Goal: Information Seeking & Learning: Learn about a topic

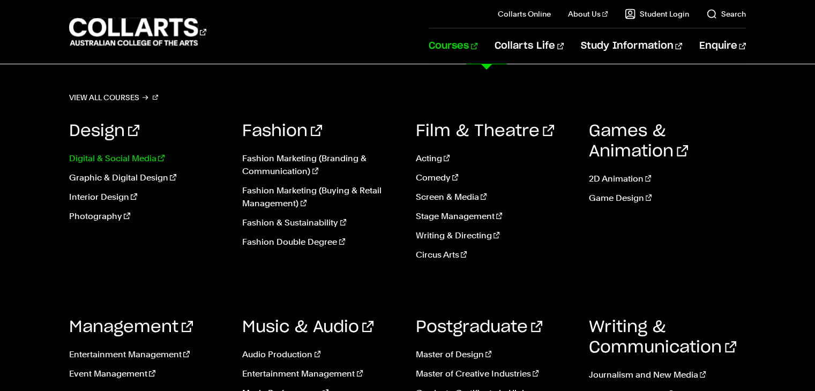
click at [106, 155] on link "Digital & Social Media" at bounding box center [147, 158] width 157 height 13
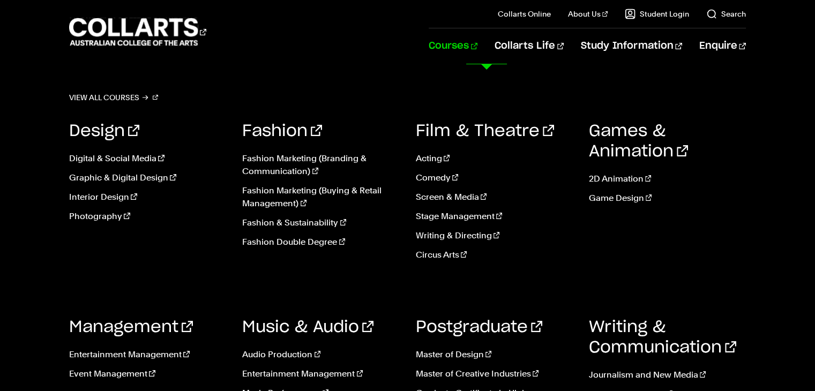
scroll to position [43, 0]
click at [478, 44] on link "Courses" at bounding box center [453, 45] width 49 height 35
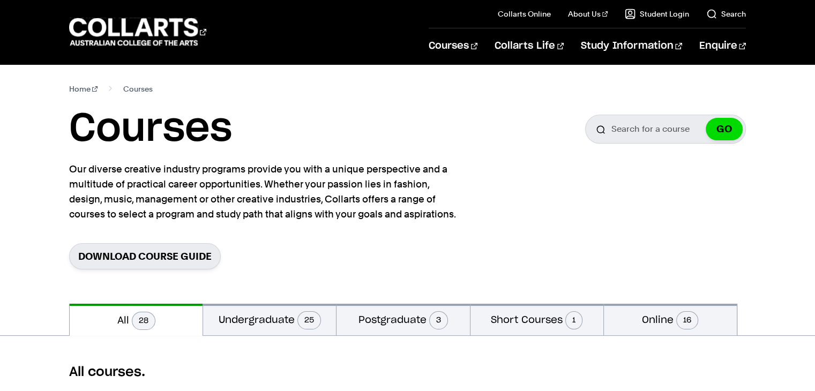
click at [92, 98] on section "Home Courses Courses Search for a course GO Our diverse creative industry progr…" at bounding box center [407, 184] width 676 height 240
click at [175, 32] on 1 "Go to homepage" at bounding box center [133, 32] width 129 height 28
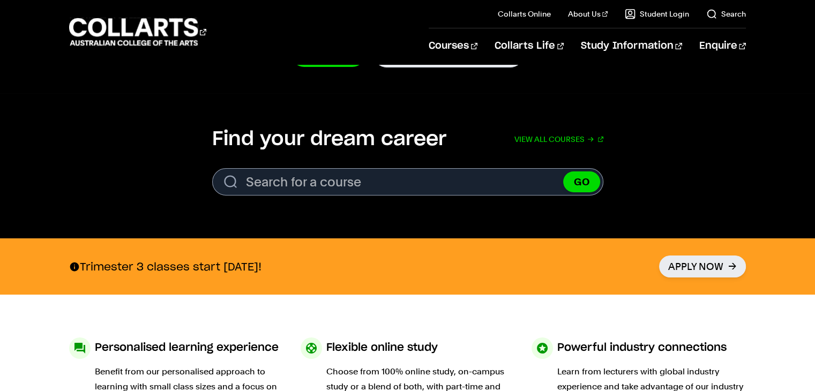
scroll to position [285, 0]
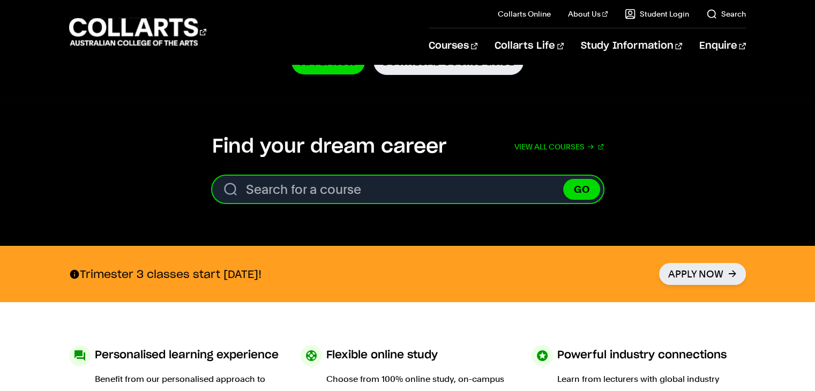
click at [418, 185] on input "Search for a course" at bounding box center [407, 189] width 391 height 27
type input "beauty"
click at [563, 179] on button "GO" at bounding box center [581, 189] width 37 height 21
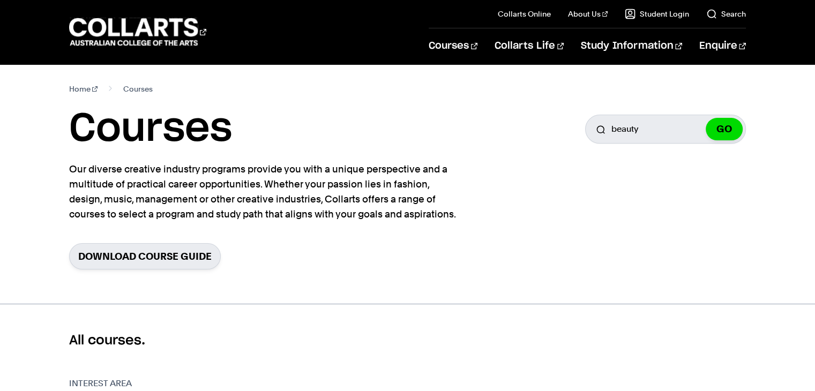
drag, startPoint x: 823, startPoint y: 63, endPoint x: 823, endPoint y: -19, distance: 81.5
click at [135, 42] on 1 "Go to homepage" at bounding box center [133, 32] width 129 height 28
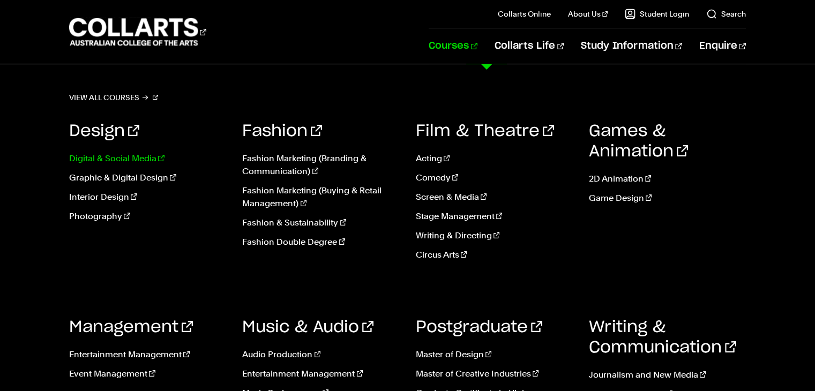
click at [125, 155] on link "Digital & Social Media" at bounding box center [147, 158] width 157 height 13
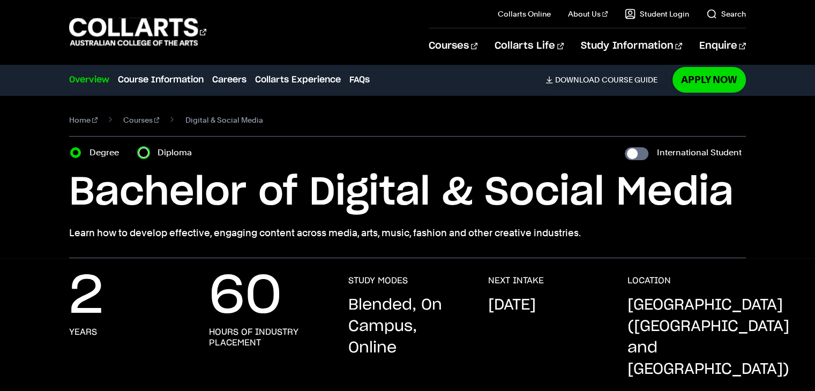
click at [146, 153] on input "Diploma" at bounding box center [143, 152] width 11 height 11
radio input "true"
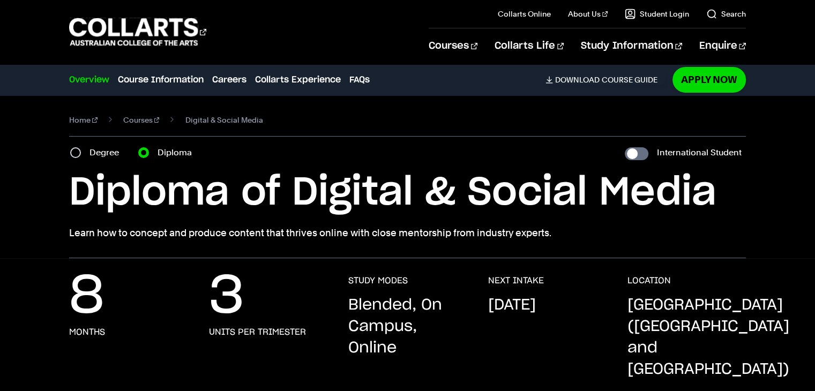
click at [382, 31] on div "Courses" at bounding box center [241, 32] width 344 height 31
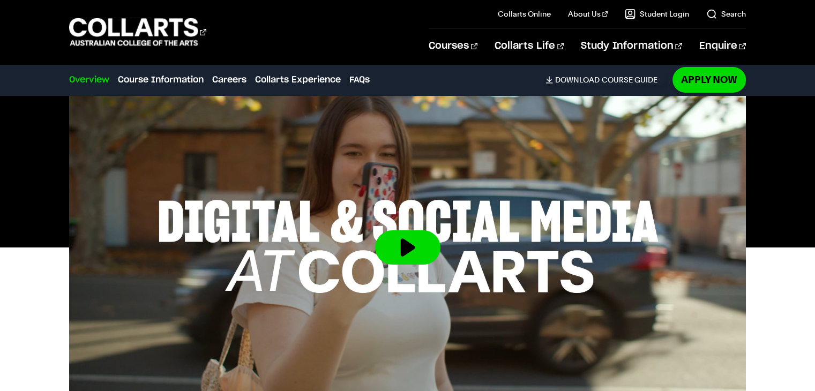
scroll to position [369, 0]
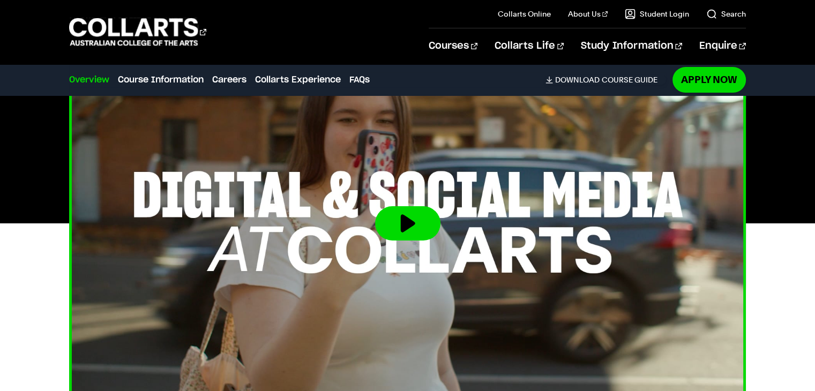
click at [399, 206] on button at bounding box center [407, 223] width 65 height 34
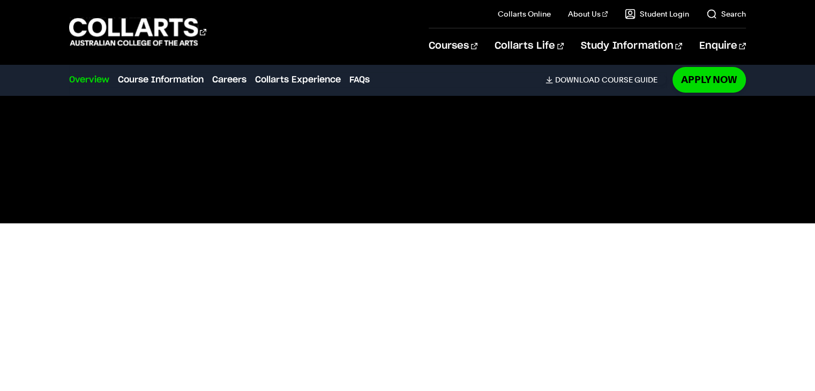
click at [46, 272] on div at bounding box center [407, 223] width 815 height 381
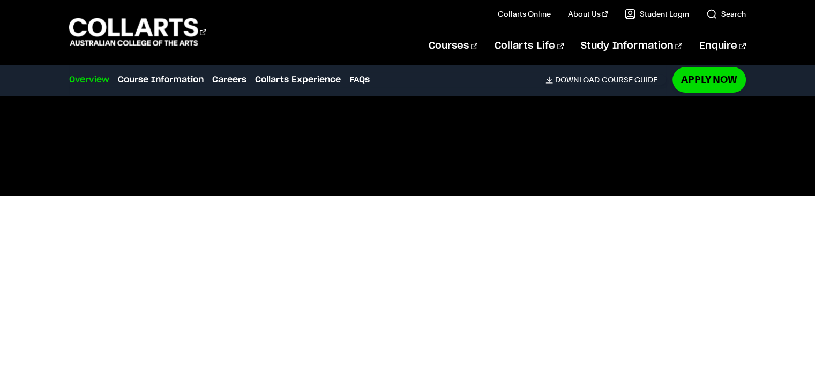
scroll to position [372, 0]
